Goal: Navigation & Orientation: Find specific page/section

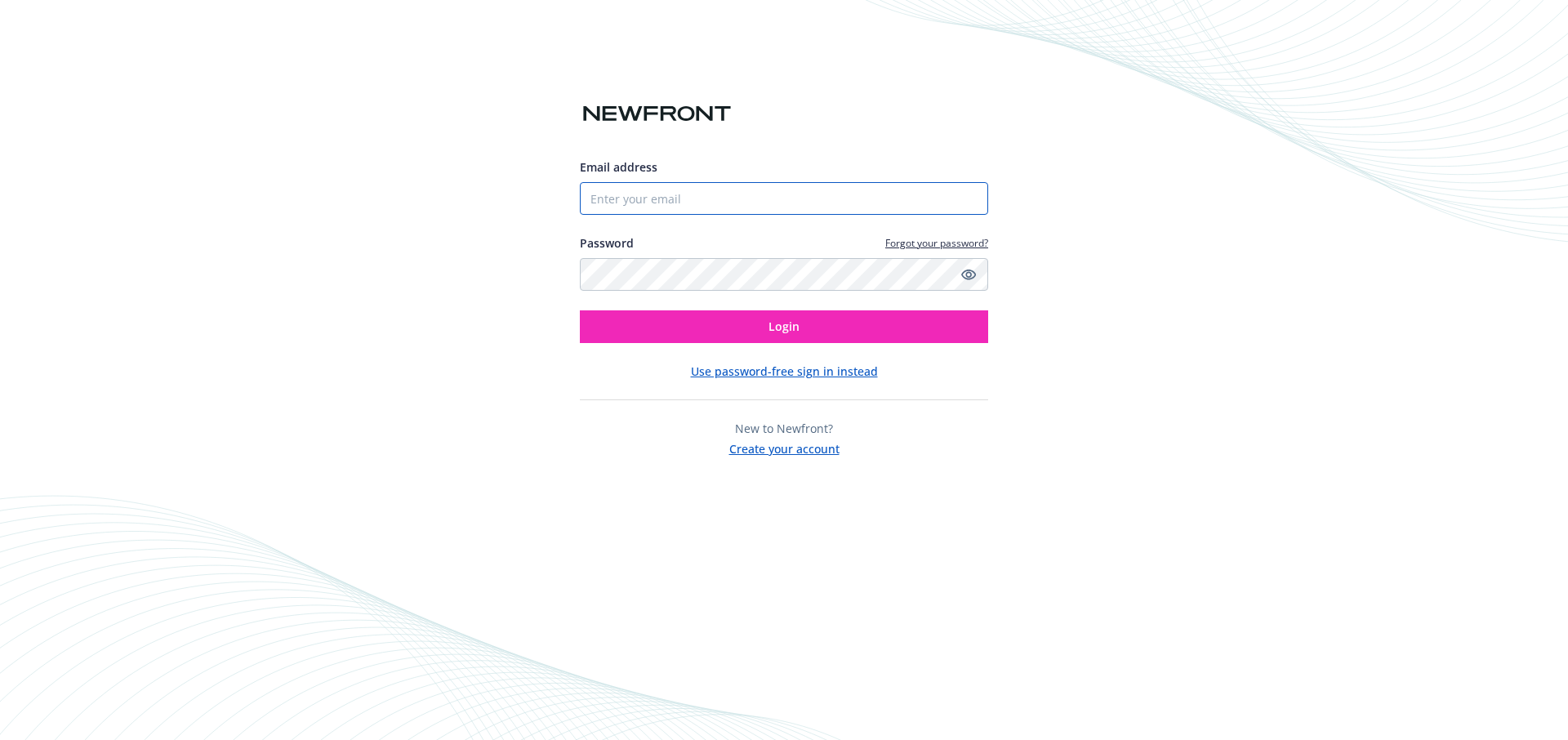
click at [690, 198] on input "Email address" at bounding box center [784, 197] width 408 height 32
type input "[PERSON_NAME][EMAIL_ADDRESS][DOMAIN_NAME]"
